Goal: Task Accomplishment & Management: Complete application form

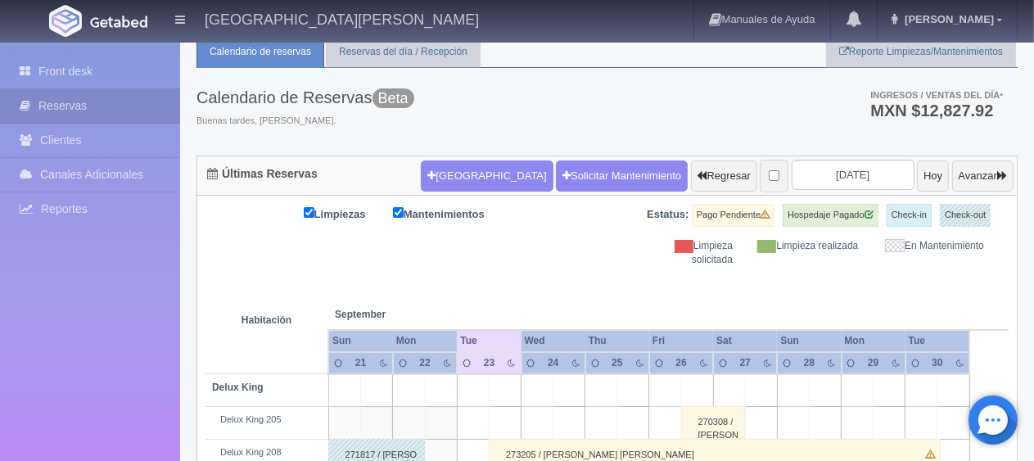
scroll to position [300, 0]
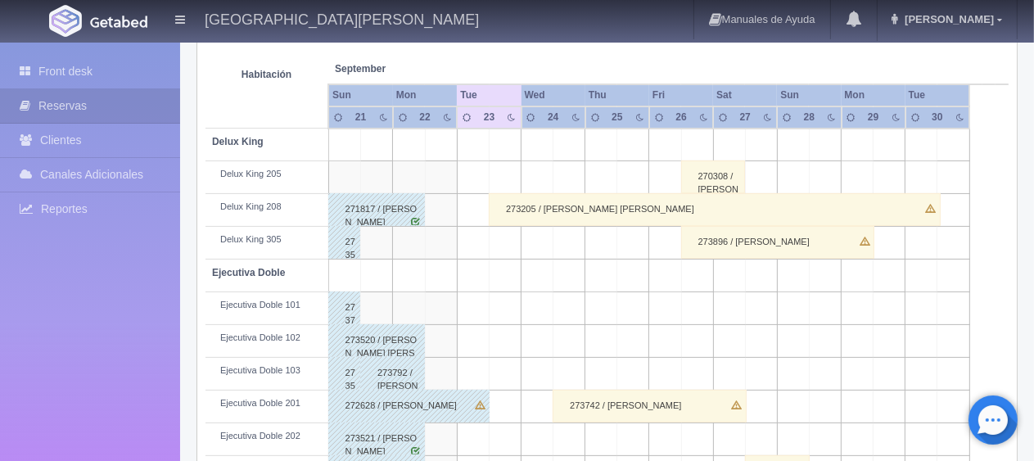
click at [562, 211] on div "273205 / [PERSON_NAME] [PERSON_NAME]" at bounding box center [715, 209] width 452 height 33
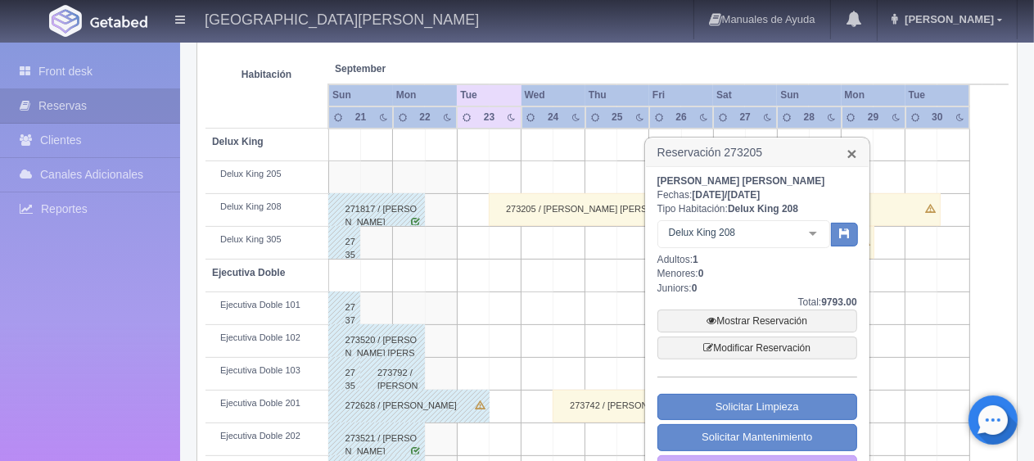
click at [854, 154] on link "×" at bounding box center [851, 153] width 10 height 17
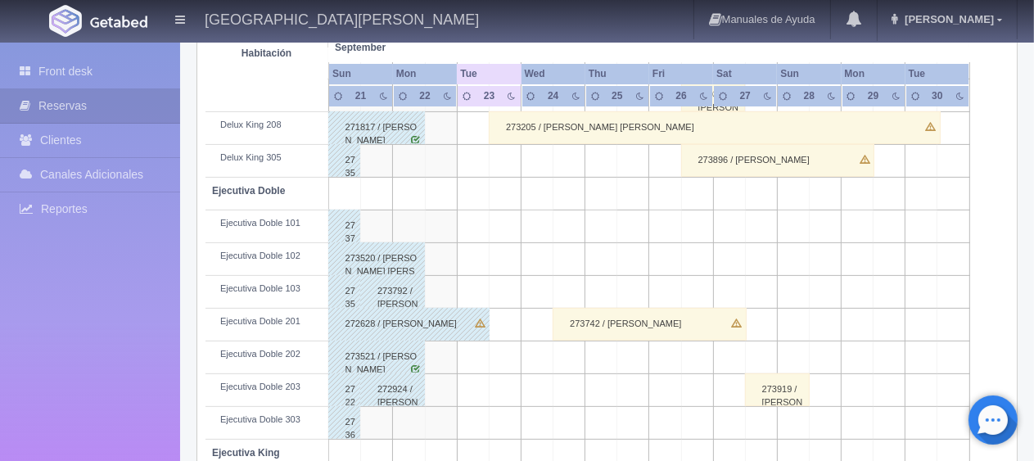
scroll to position [463, 0]
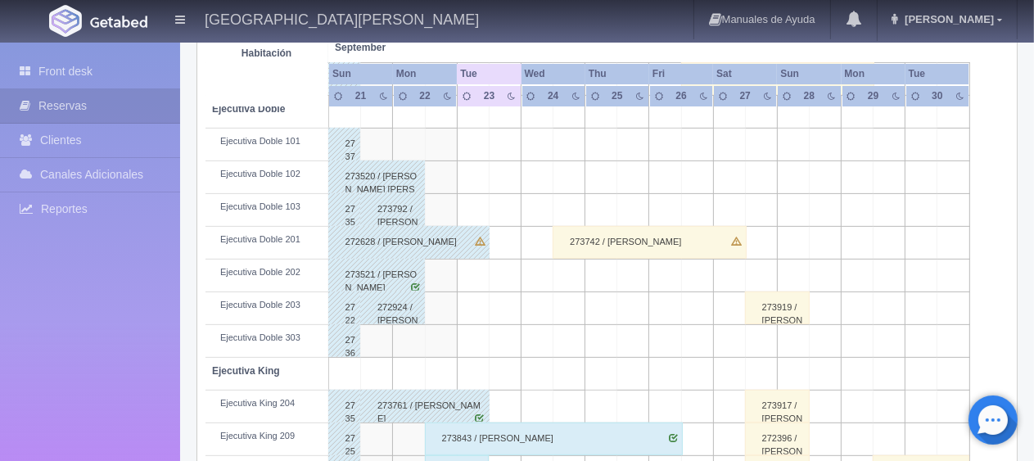
click at [782, 317] on div "273919 / [PERSON_NAME]" at bounding box center [777, 307] width 65 height 33
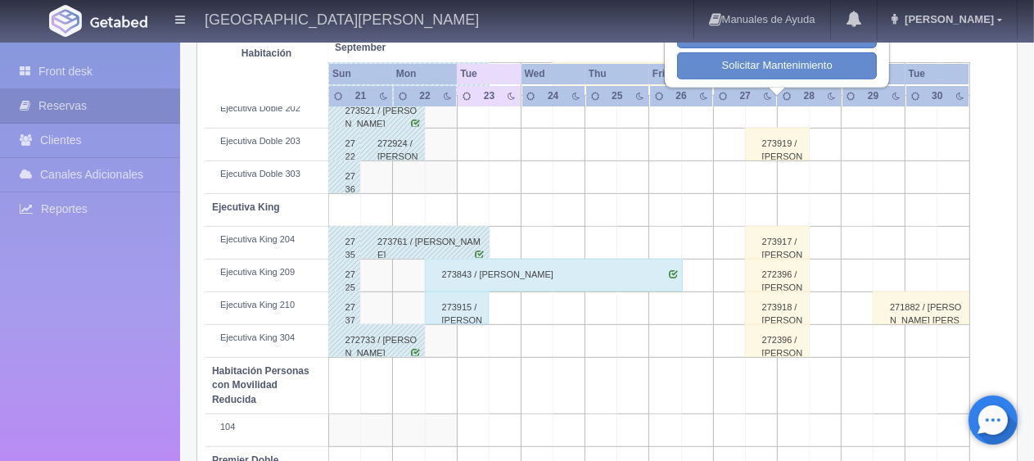
scroll to position [381, 0]
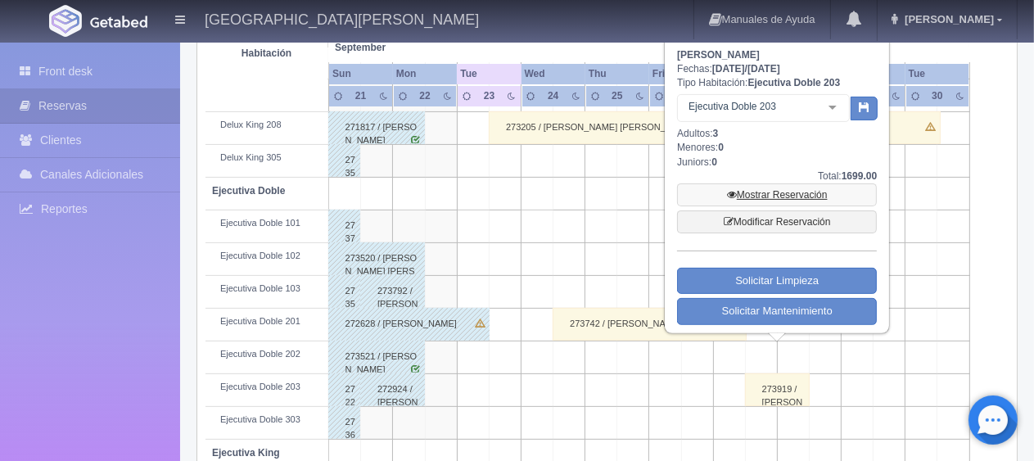
click at [772, 199] on link "Mostrar Reservación" at bounding box center [777, 194] width 200 height 23
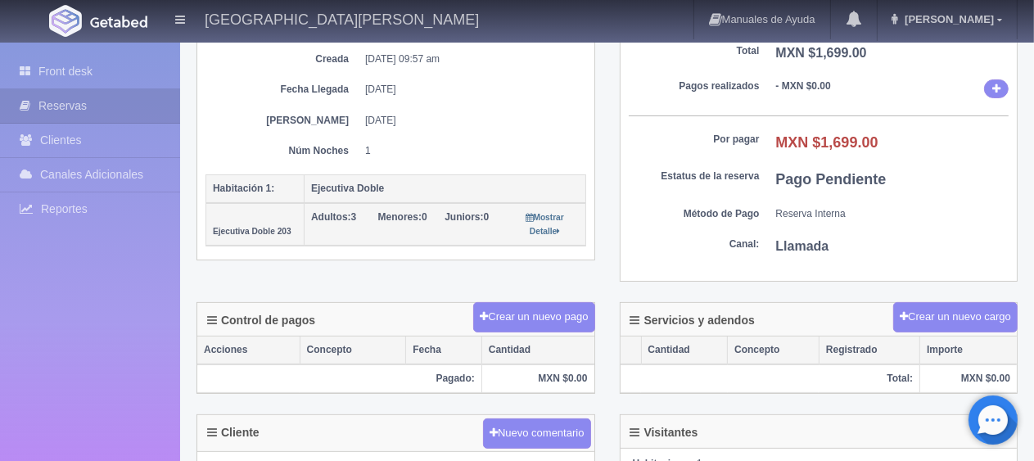
scroll to position [491, 0]
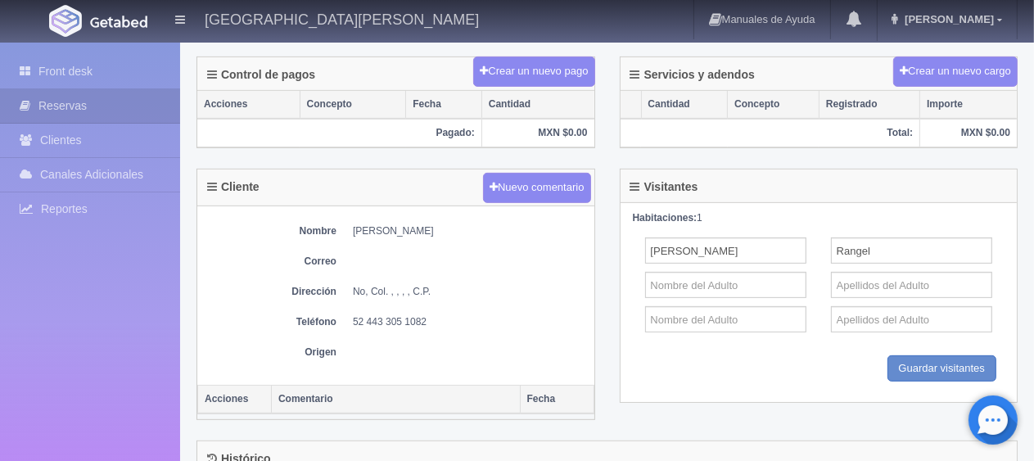
drag, startPoint x: 349, startPoint y: 231, endPoint x: 453, endPoint y: 231, distance: 104.7
click at [453, 231] on dl "Nombre [PERSON_NAME]" at bounding box center [395, 231] width 381 height 14
copy dd "[PERSON_NAME]"
drag, startPoint x: 339, startPoint y: 313, endPoint x: 460, endPoint y: 323, distance: 121.6
click at [460, 323] on dl "Teléfono [PHONE_NUMBER]" at bounding box center [395, 322] width 381 height 14
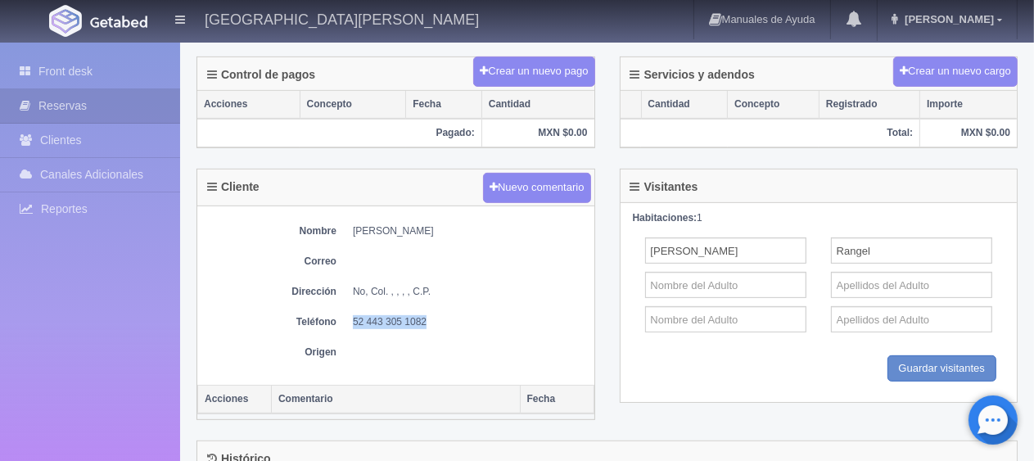
copy dd "52 443 305 1082"
click at [394, 195] on div "Cliente Nuevo comentario" at bounding box center [395, 187] width 397 height 37
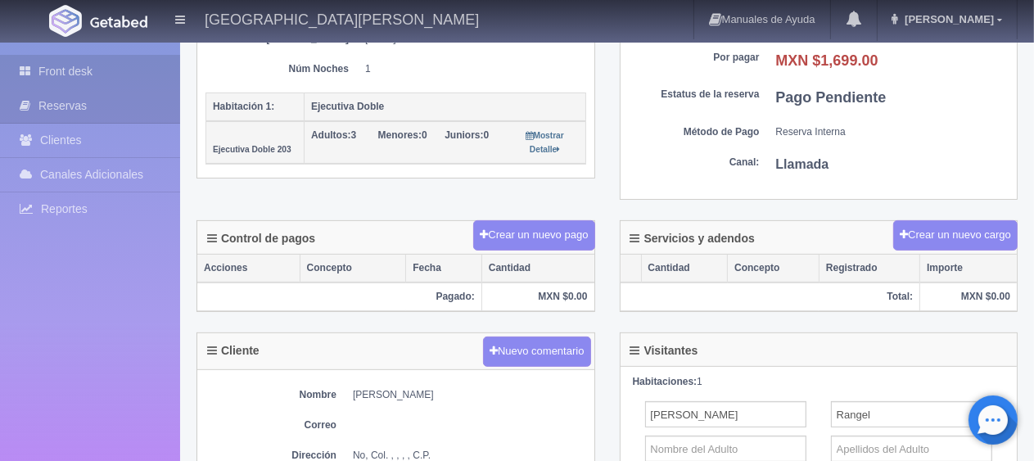
click at [88, 64] on link "Front desk" at bounding box center [90, 72] width 180 height 34
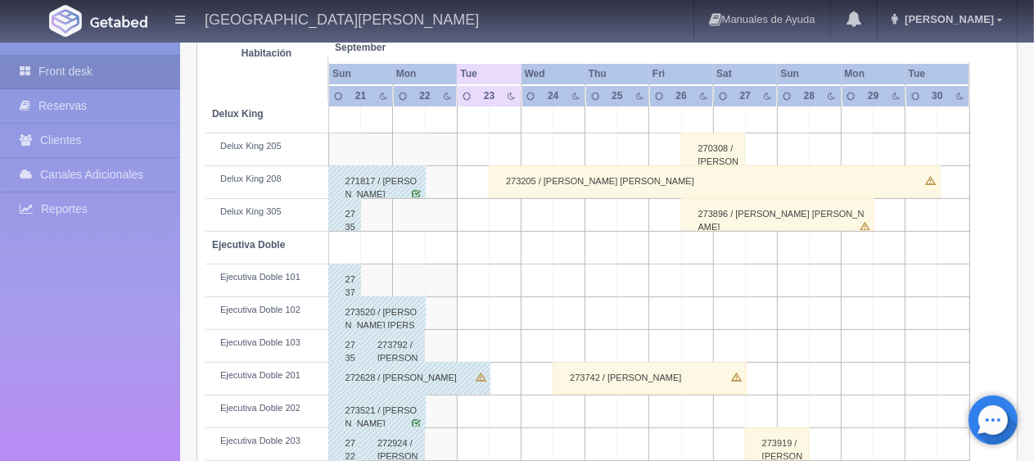
scroll to position [573, 0]
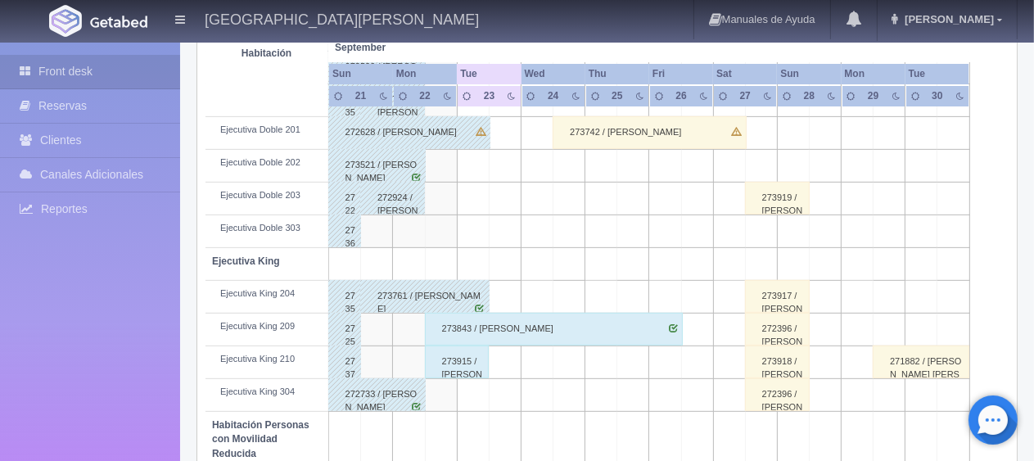
click at [785, 173] on td at bounding box center [793, 166] width 32 height 33
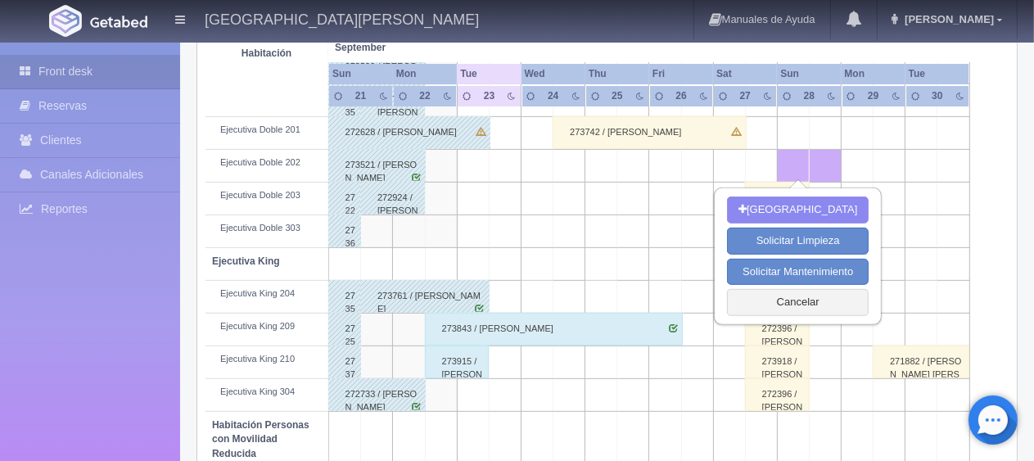
click at [781, 191] on div "Nueva Reserva Solicitar Limpieza Solicitar Mantenimiento Cancelar" at bounding box center [797, 255] width 164 height 133
click at [780, 308] on button "Cancelar" at bounding box center [798, 302] width 142 height 27
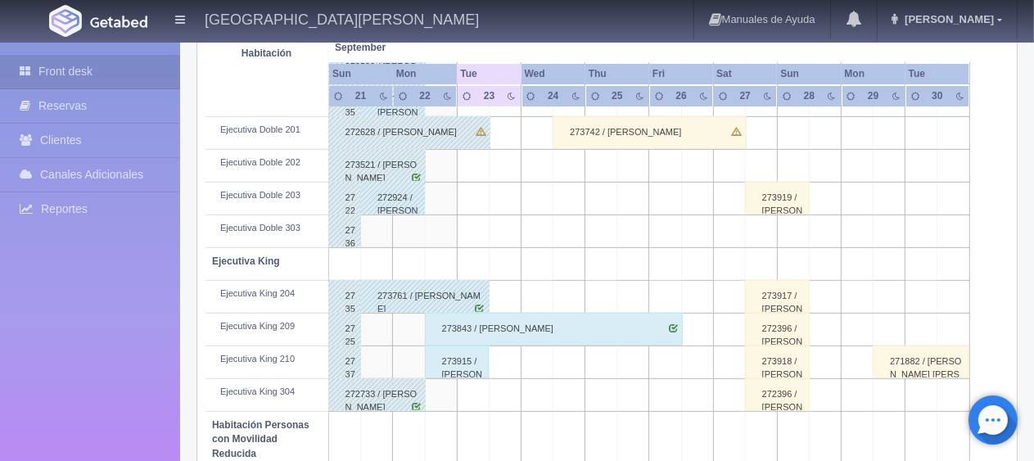
click at [756, 205] on div "273919 / [PERSON_NAME]" at bounding box center [777, 198] width 65 height 33
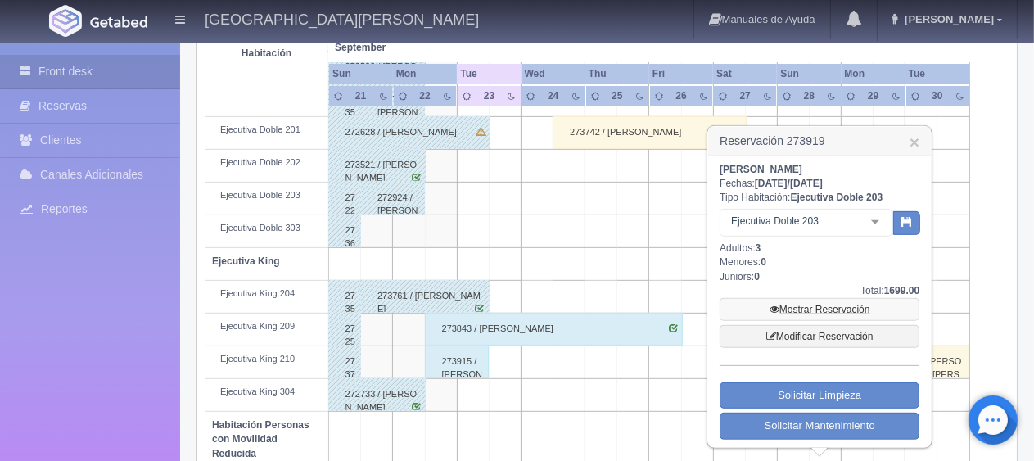
click at [806, 302] on link "Mostrar Reservación" at bounding box center [819, 309] width 200 height 23
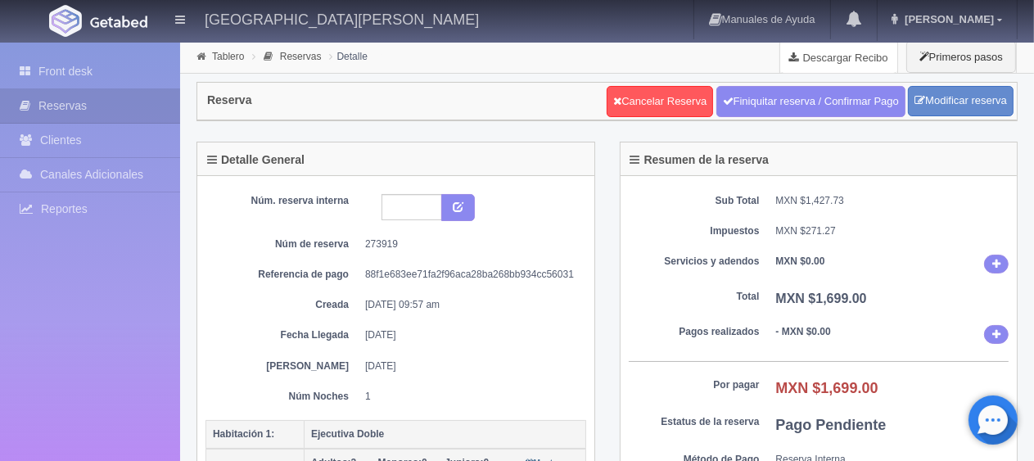
click at [819, 57] on link "Descargar Recibo" at bounding box center [838, 57] width 117 height 33
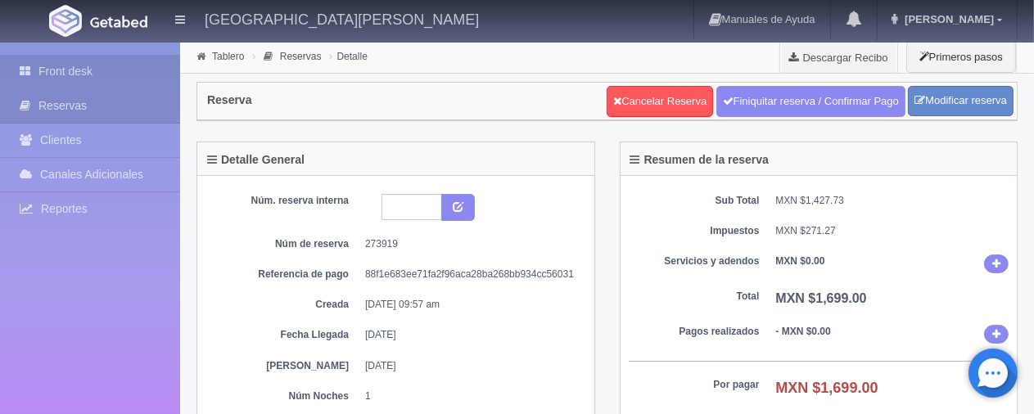
click at [43, 86] on link "Front desk" at bounding box center [90, 72] width 180 height 34
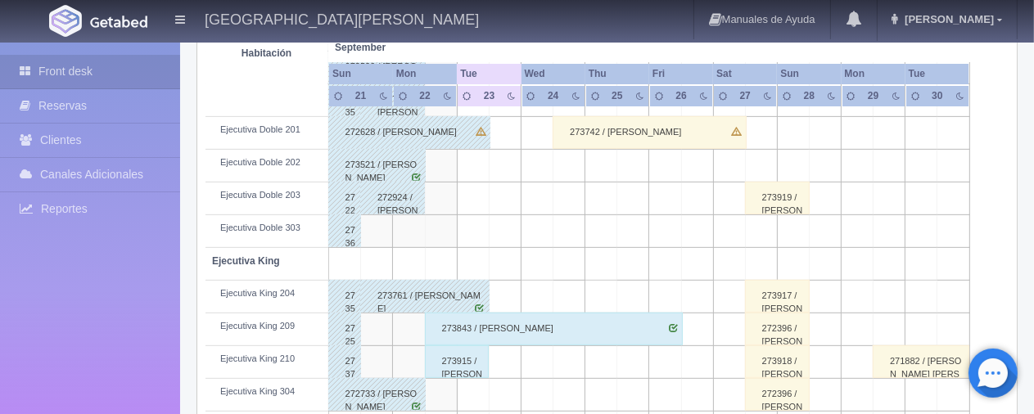
scroll to position [573, 0]
click at [779, 296] on div "273917 / Raymundo Villalba" at bounding box center [777, 296] width 65 height 33
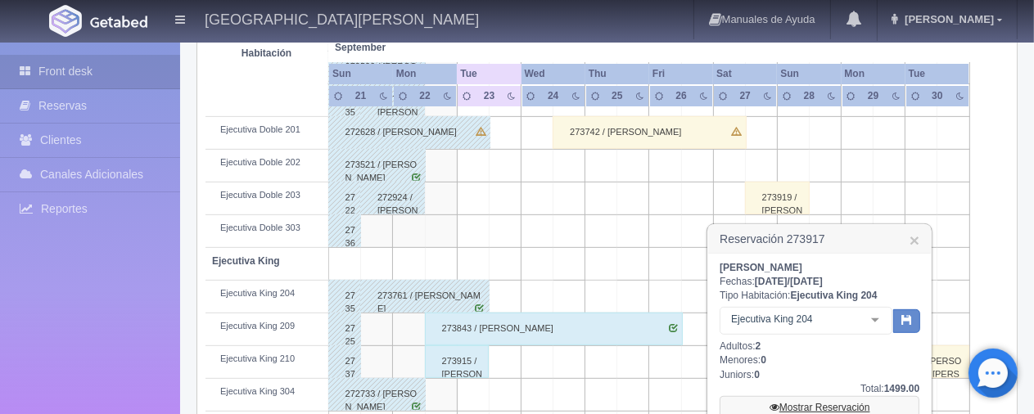
click at [802, 403] on link "Mostrar Reservación" at bounding box center [819, 407] width 200 height 23
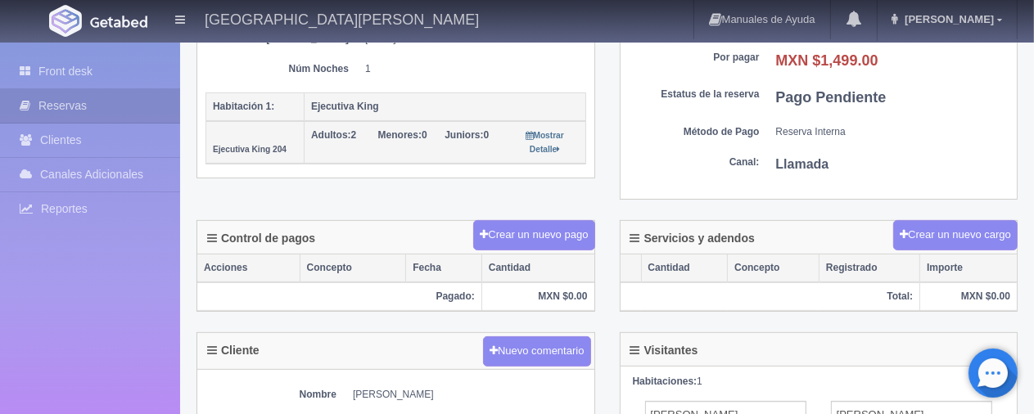
scroll to position [409, 0]
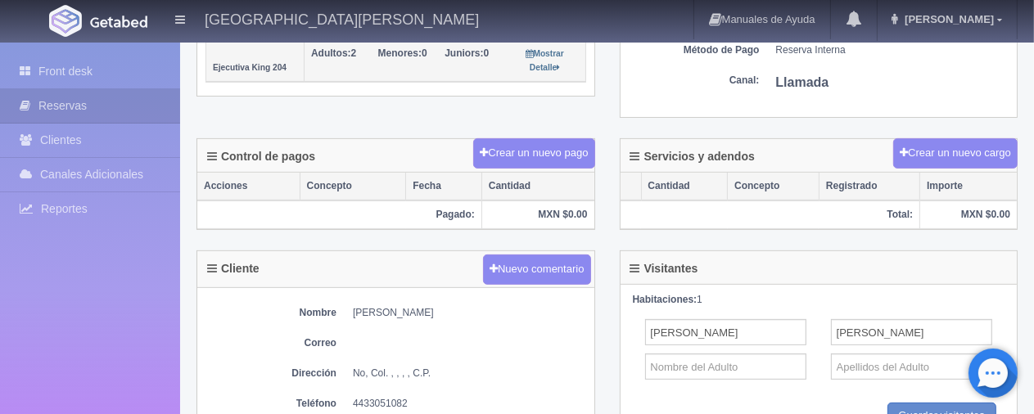
drag, startPoint x: 350, startPoint y: 312, endPoint x: 465, endPoint y: 312, distance: 114.6
click at [465, 312] on dl "Nombre Raymundo Villalba" at bounding box center [395, 313] width 381 height 14
copy dd "[PERSON_NAME]"
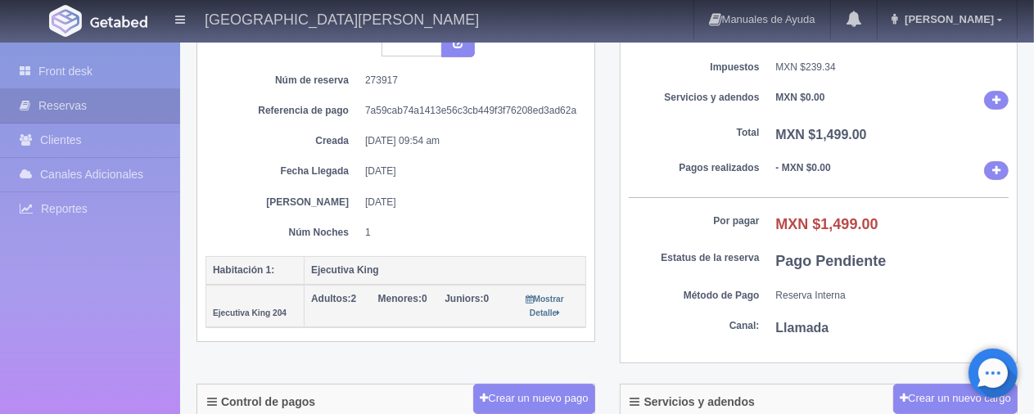
scroll to position [82, 0]
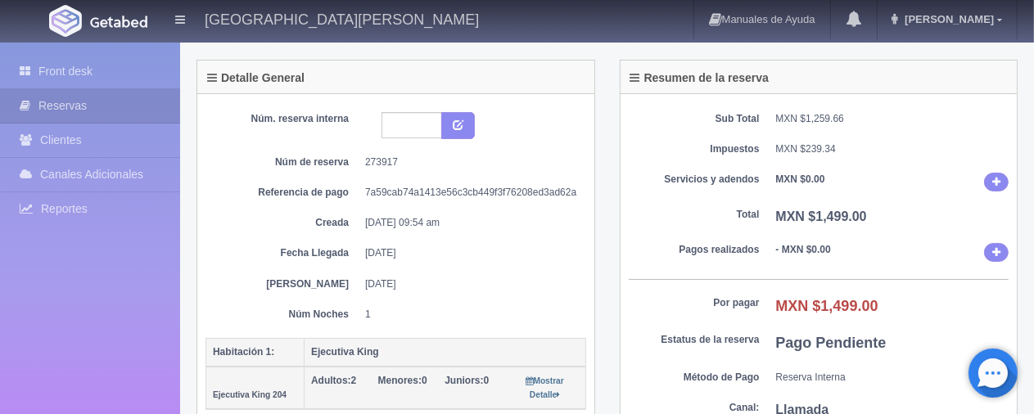
click at [663, 116] on dt "Sub Total" at bounding box center [693, 119] width 131 height 14
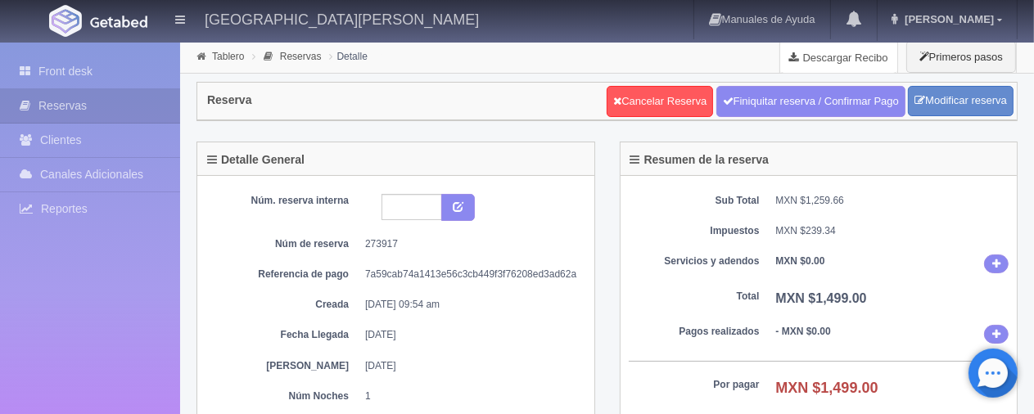
click at [793, 65] on link "Descargar Recibo" at bounding box center [838, 57] width 117 height 33
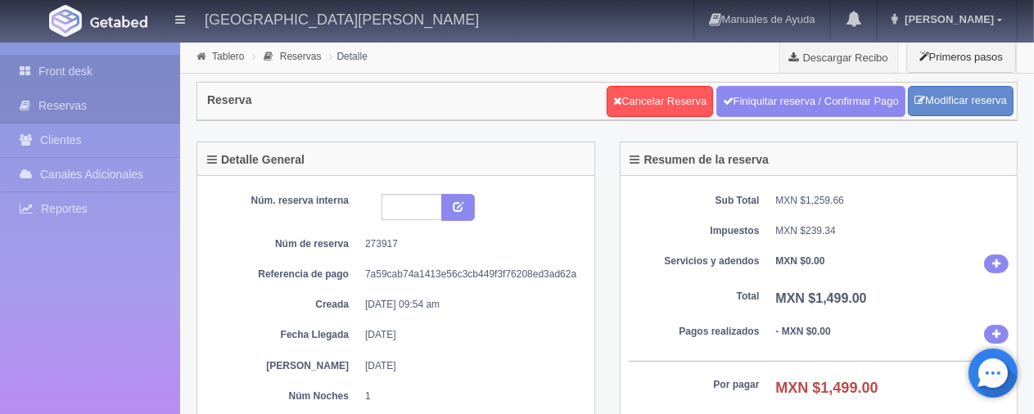
click at [115, 71] on link "Front desk" at bounding box center [90, 72] width 180 height 34
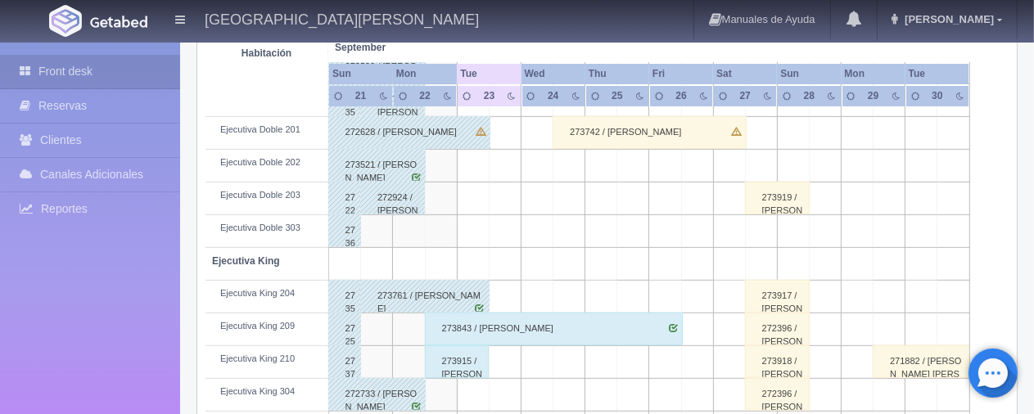
scroll to position [655, 0]
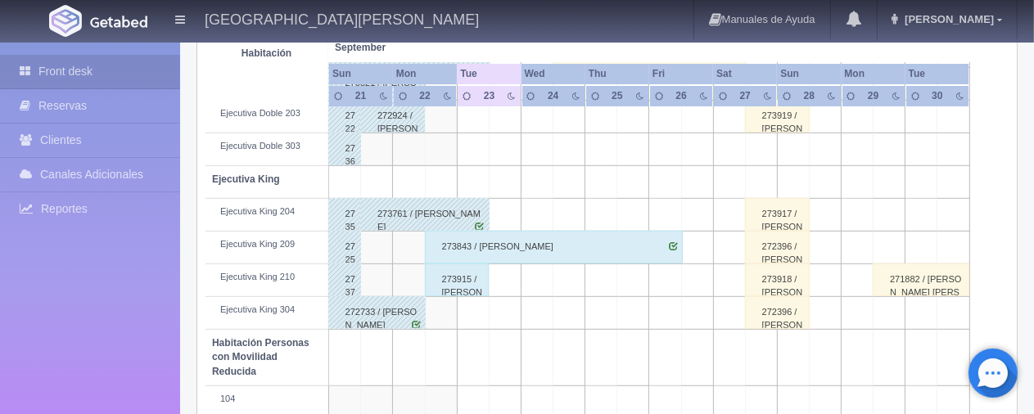
click at [766, 282] on div "273918 / [PERSON_NAME]" at bounding box center [777, 279] width 65 height 33
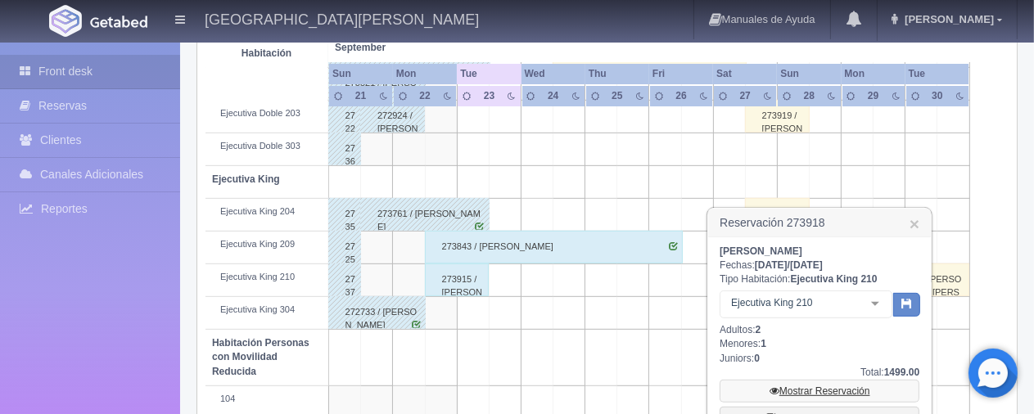
click at [792, 389] on link "Mostrar Reservación" at bounding box center [819, 391] width 200 height 23
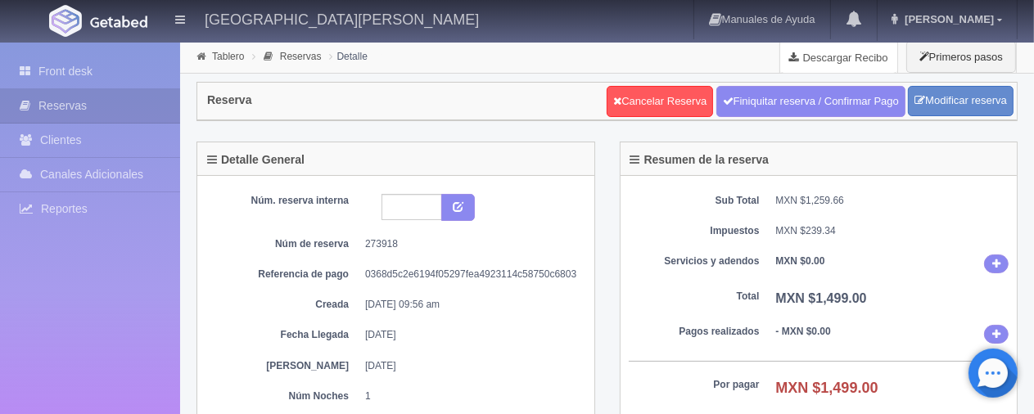
click at [830, 61] on link "Descargar Recibo" at bounding box center [838, 57] width 117 height 33
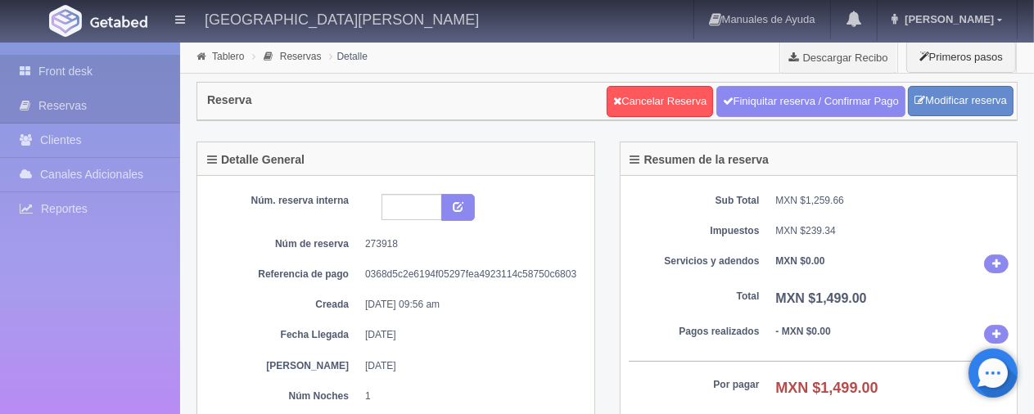
click at [55, 73] on link "Front desk" at bounding box center [90, 72] width 180 height 34
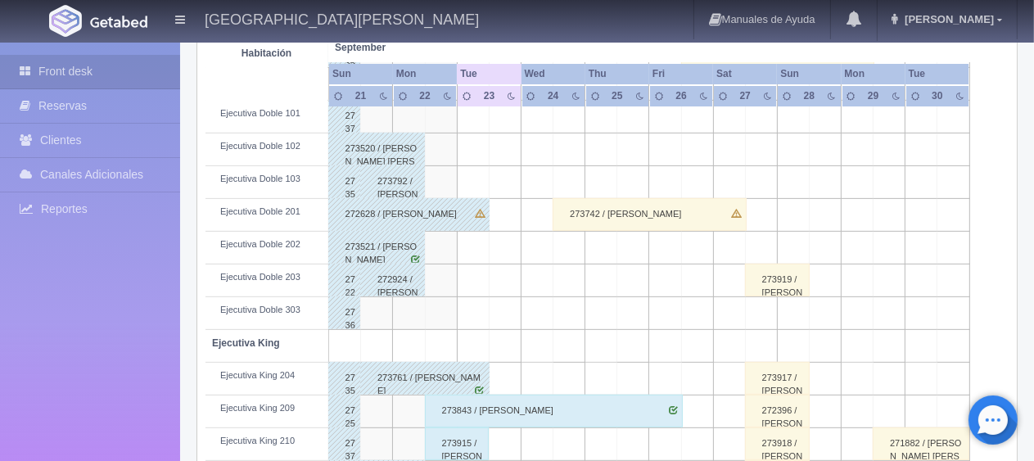
scroll to position [655, 0]
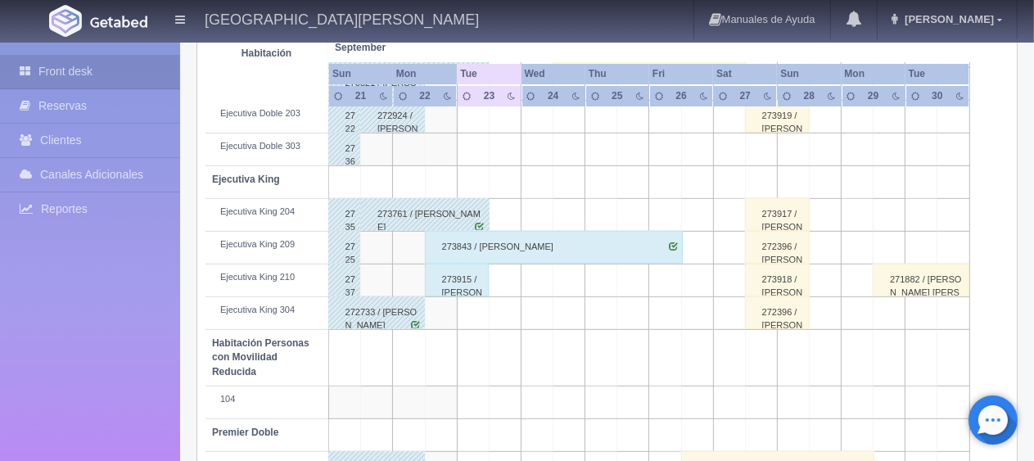
click at [461, 277] on div "273915 / [PERSON_NAME] [PERSON_NAME]" at bounding box center [457, 279] width 65 height 33
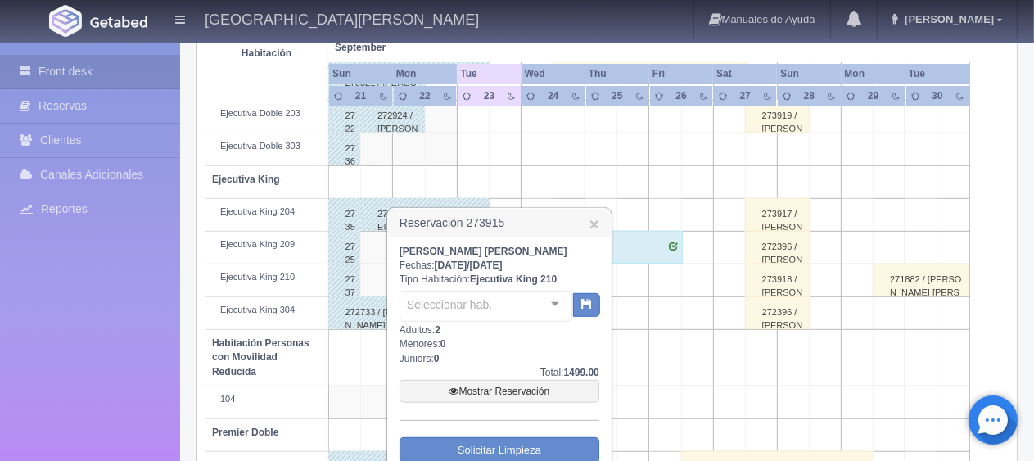
scroll to position [573, 0]
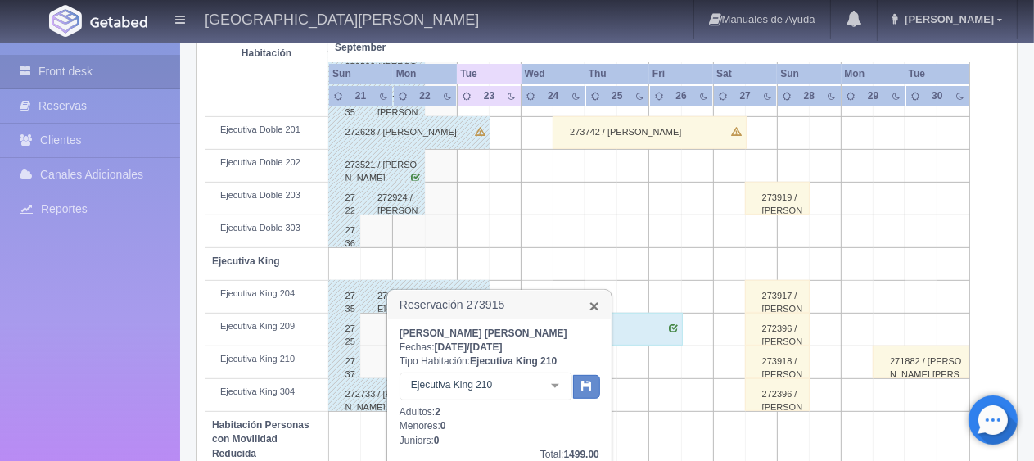
click at [592, 308] on link "×" at bounding box center [594, 305] width 10 height 17
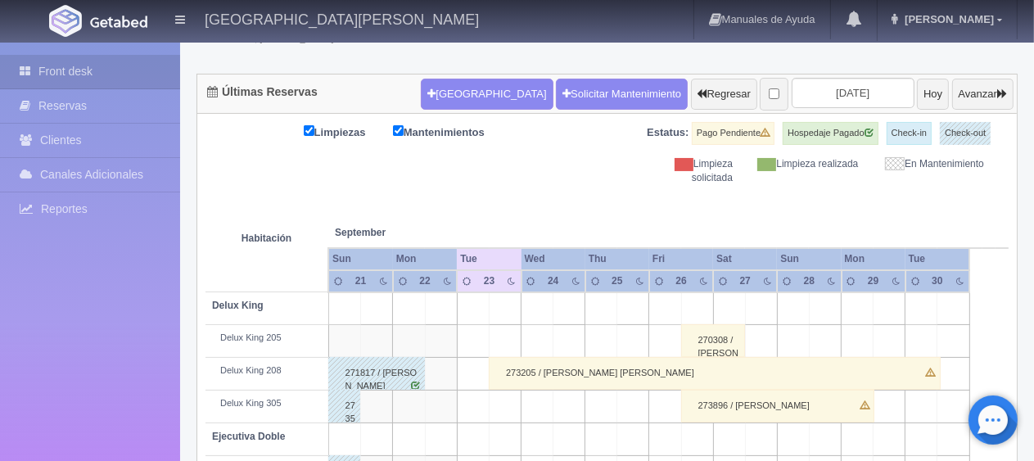
scroll to position [0, 0]
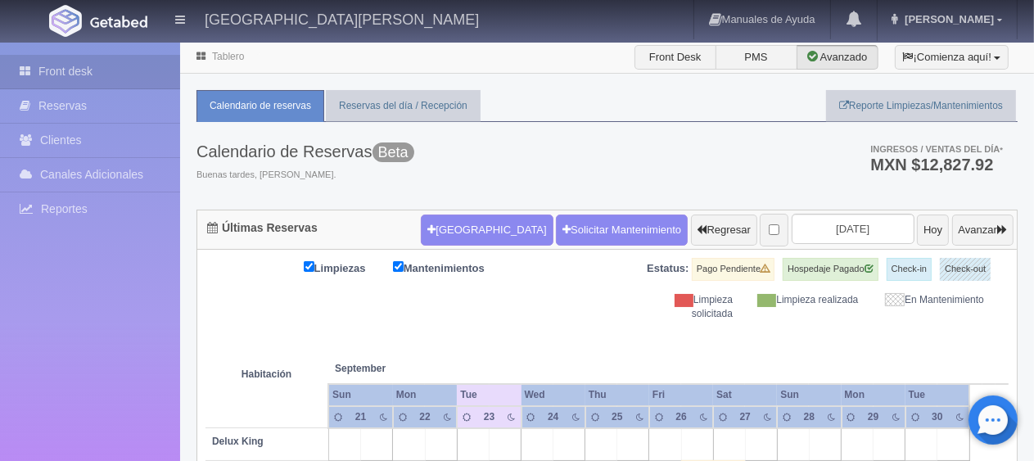
click at [571, 139] on div "Calendario de Reservas Beta Buenas tardes, Jessica. Ingresos / Ventas del día *…" at bounding box center [606, 166] width 821 height 88
click at [720, 170] on div "Calendario de Reservas Beta Buenas tardes, Jessica. Ingresos / Ventas del día *…" at bounding box center [606, 166] width 821 height 88
click at [519, 142] on div "Calendario de Reservas Beta Buenas tardes, Jessica. Ingresos / Ventas del día *…" at bounding box center [606, 166] width 821 height 88
click at [442, 225] on button "[GEOGRAPHIC_DATA]" at bounding box center [487, 229] width 132 height 31
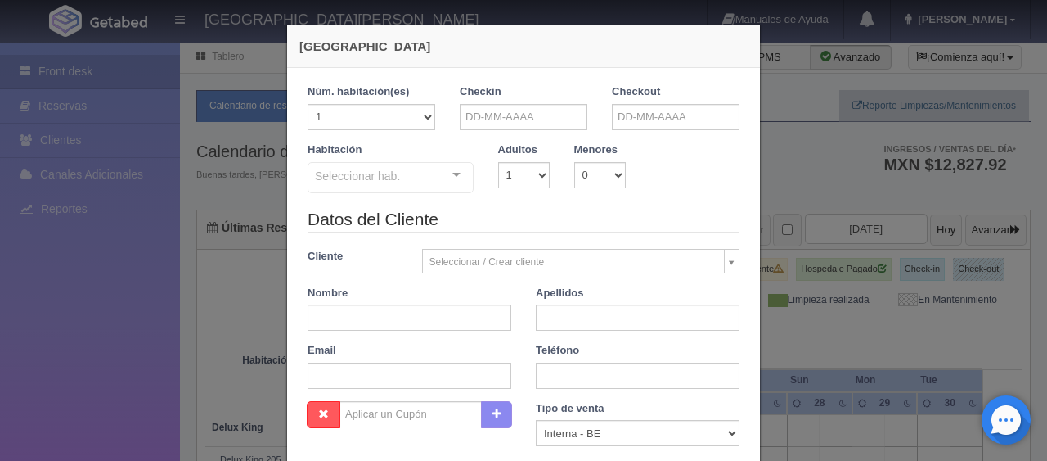
checkbox input "false"
click at [484, 125] on input "text" at bounding box center [524, 117] width 128 height 26
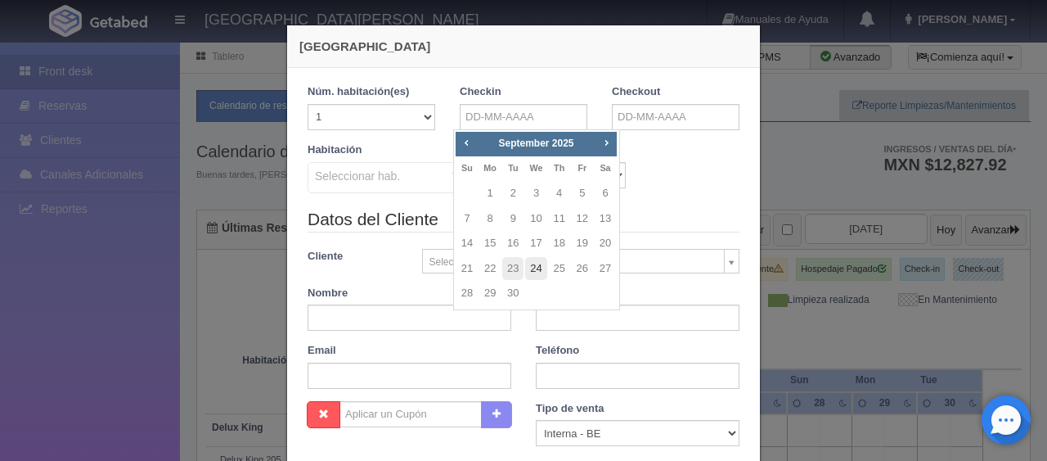
click at [531, 273] on link "24" at bounding box center [535, 269] width 21 height 24
type input "24-09-2025"
checkbox input "false"
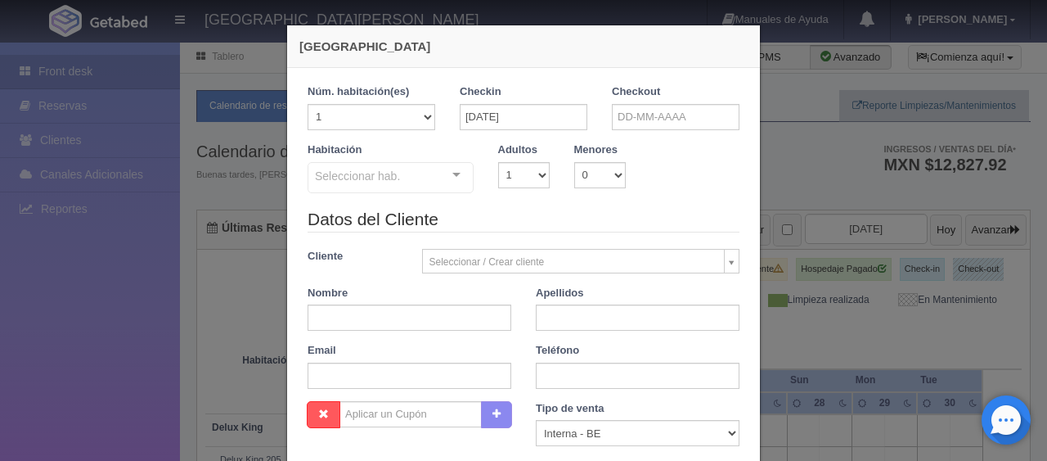
click at [634, 129] on div "Checkout" at bounding box center [676, 113] width 152 height 58
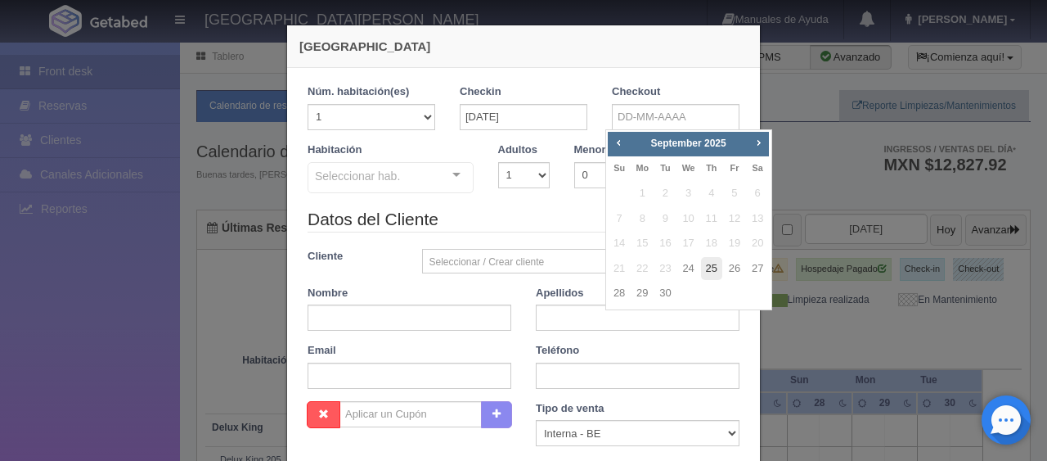
click at [708, 276] on link "25" at bounding box center [711, 269] width 21 height 24
type input "25-09-2025"
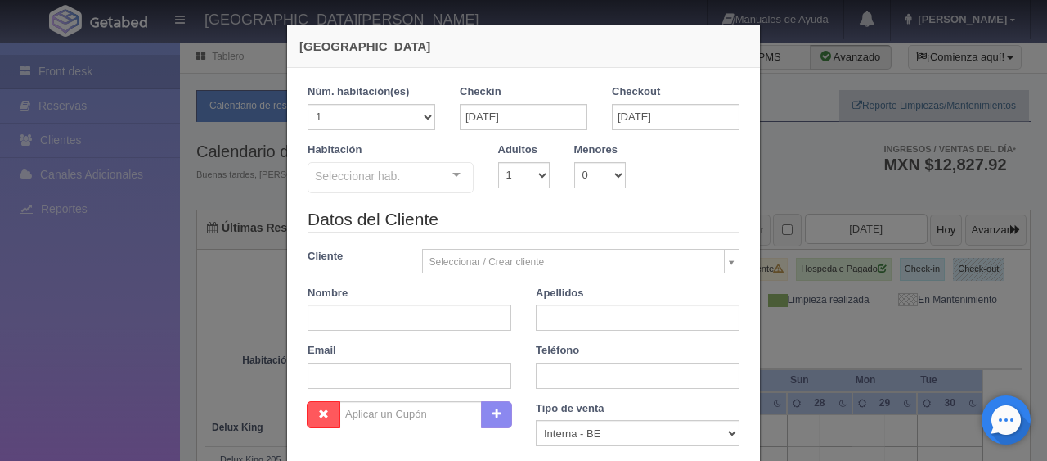
click at [453, 173] on div at bounding box center [456, 175] width 33 height 25
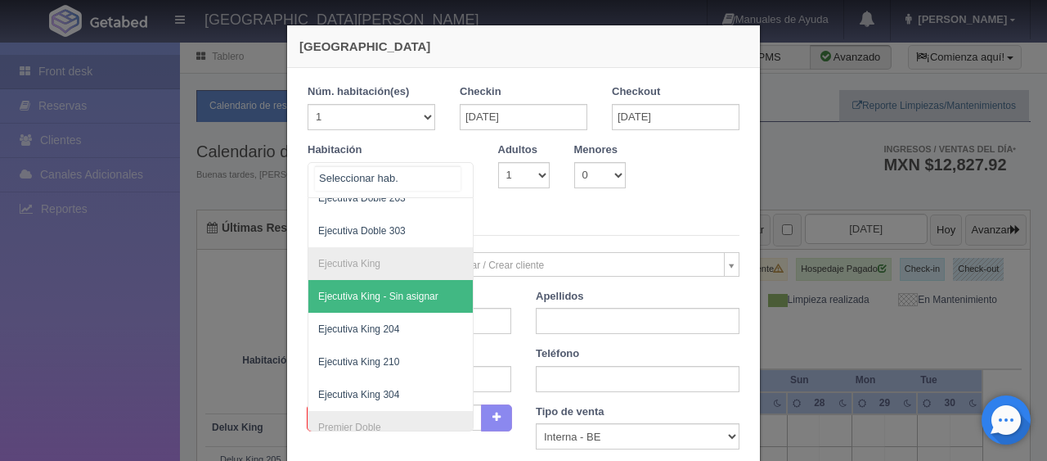
scroll to position [491, 0]
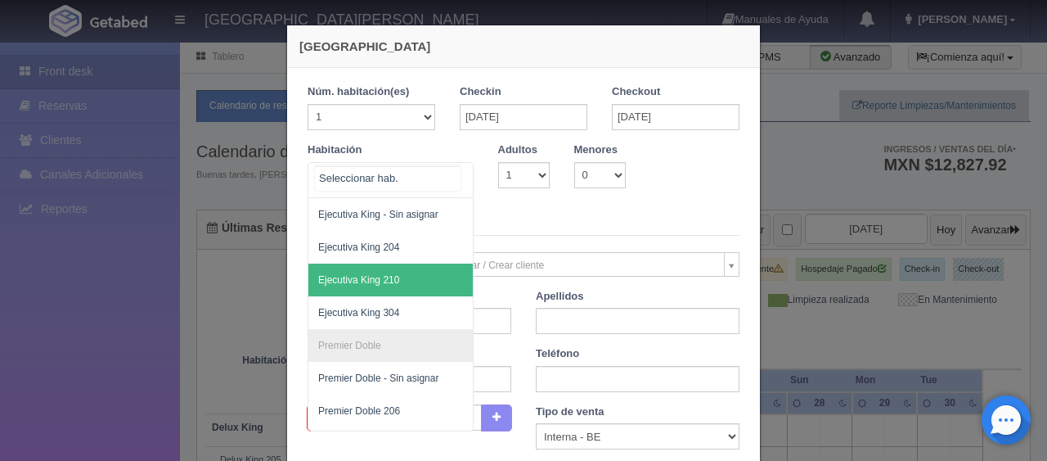
click at [405, 282] on span "Ejecutiva King 210" at bounding box center [446, 279] width 275 height 33
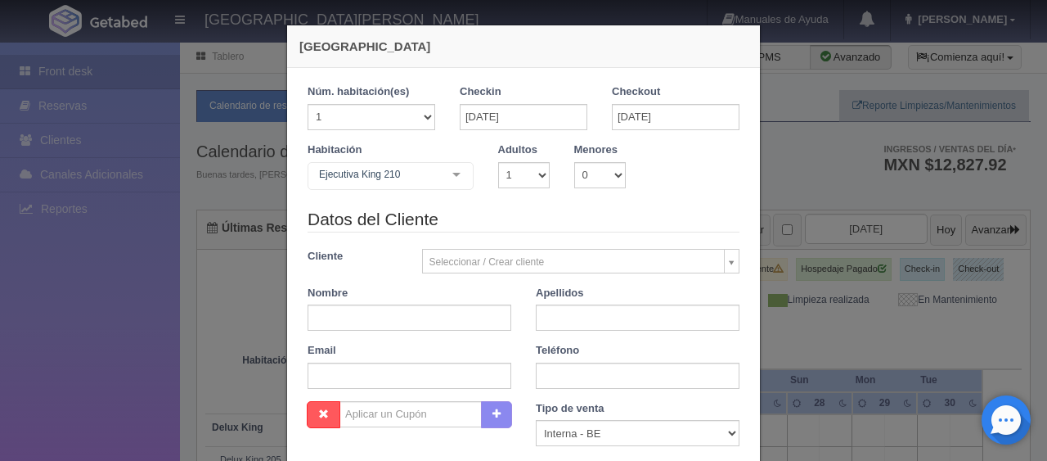
checkbox input "false"
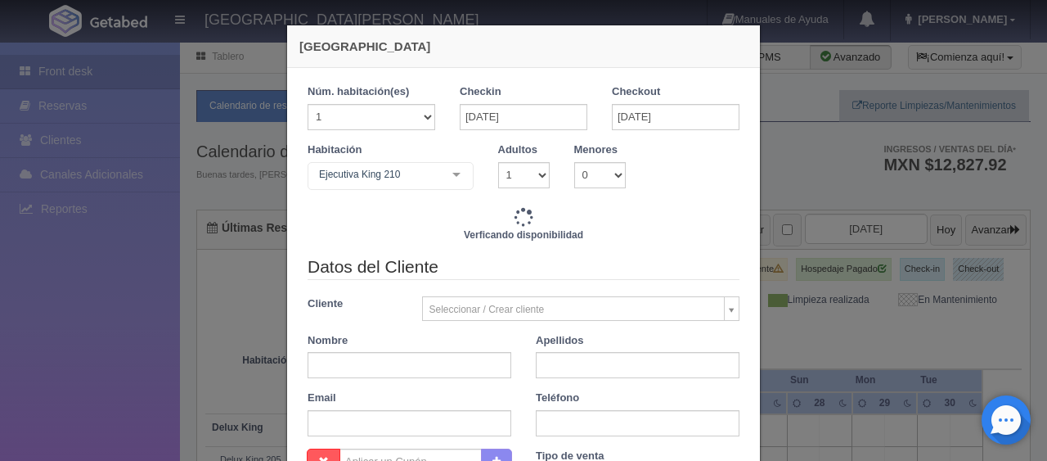
type input "1299.00"
checkbox input "false"
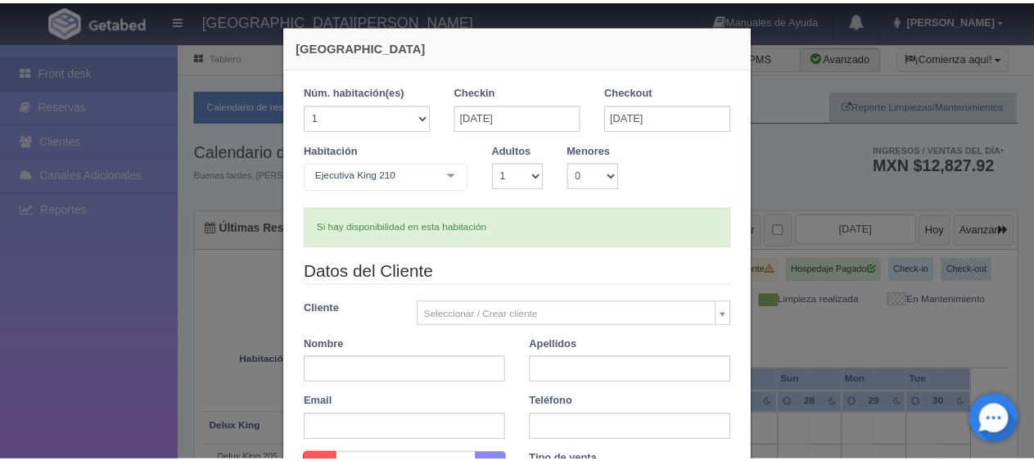
scroll to position [82, 0]
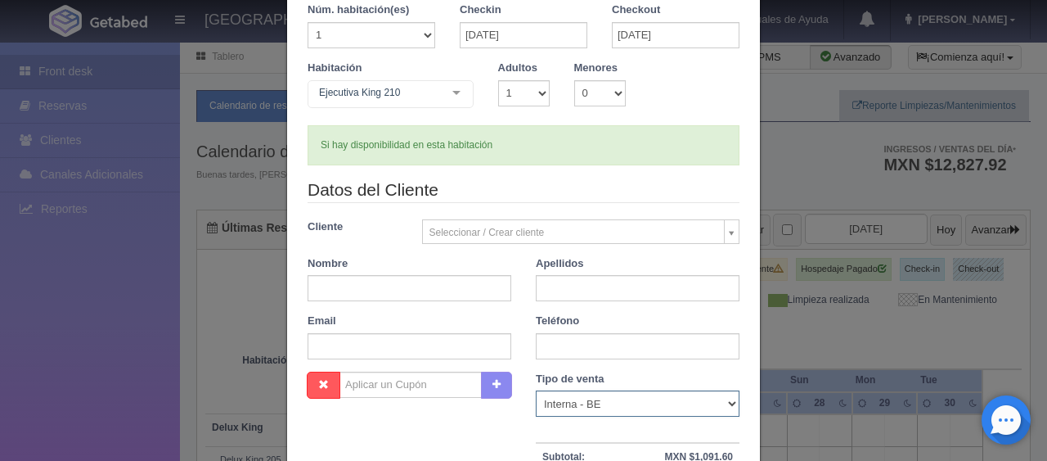
click at [544, 406] on select "Correo Electronico Interna - BE Llamada OTA Externa Otro WALK IN" at bounding box center [638, 403] width 204 height 26
select select "phone"
click at [536, 390] on select "Correo Electronico Interna - BE Llamada OTA Externa Otro WALK IN" at bounding box center [638, 403] width 204 height 26
click at [445, 291] on input "text" at bounding box center [410, 288] width 204 height 26
click at [395, 284] on input "text" at bounding box center [410, 288] width 204 height 26
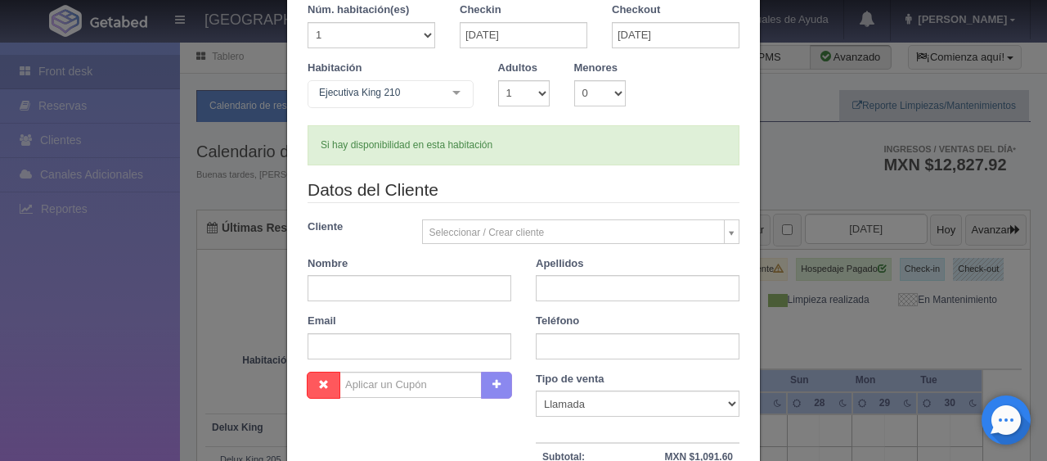
click at [538, 201] on legend "Datos del Cliente" at bounding box center [524, 190] width 432 height 25
click at [581, 186] on legend "Datos del Cliente" at bounding box center [524, 190] width 432 height 25
click at [47, 302] on div "Nueva Reserva 1 Núm. habitación(es) 1 2 3 4 5 6 7 8 9 10 11 12 13 14 15 16 17 1…" at bounding box center [523, 230] width 1047 height 461
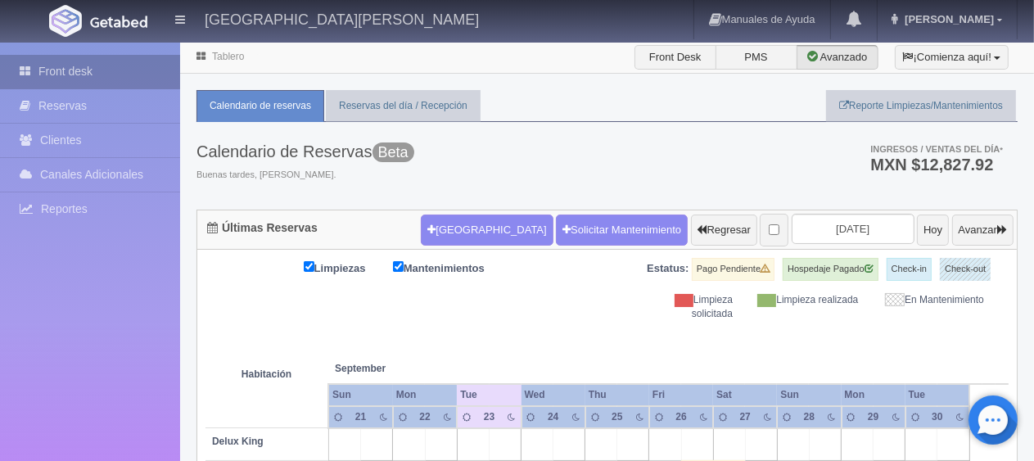
click at [47, 78] on link "Front desk" at bounding box center [90, 72] width 180 height 34
